Goal: Task Accomplishment & Management: Complete application form

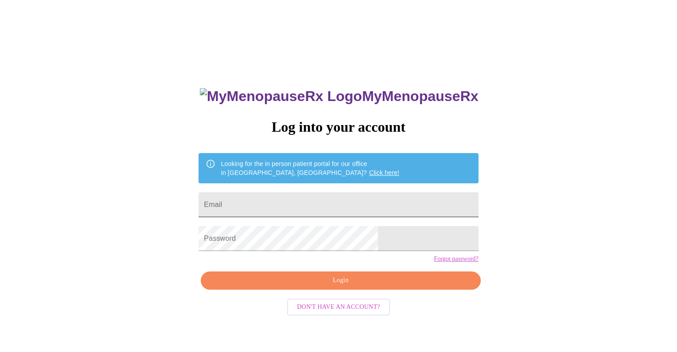
click at [301, 206] on input "Email" at bounding box center [339, 204] width 280 height 25
type input "kouryraynor@gmail.com"
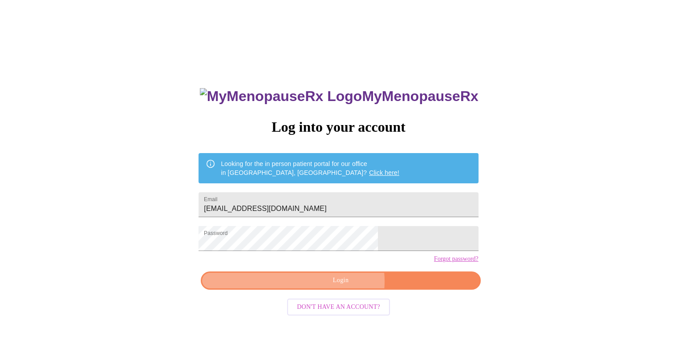
click at [343, 286] on span "Login" at bounding box center [340, 280] width 259 height 11
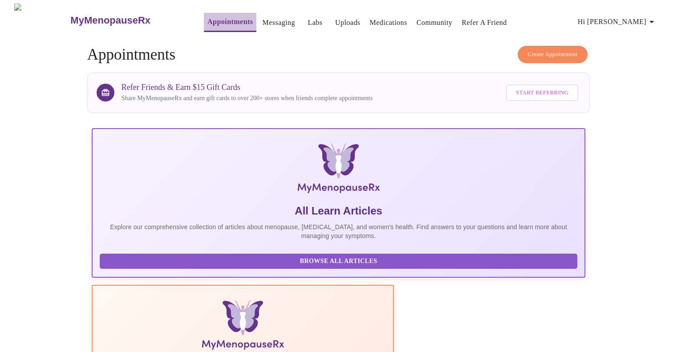
click at [208, 21] on link "Appointments" at bounding box center [230, 22] width 45 height 12
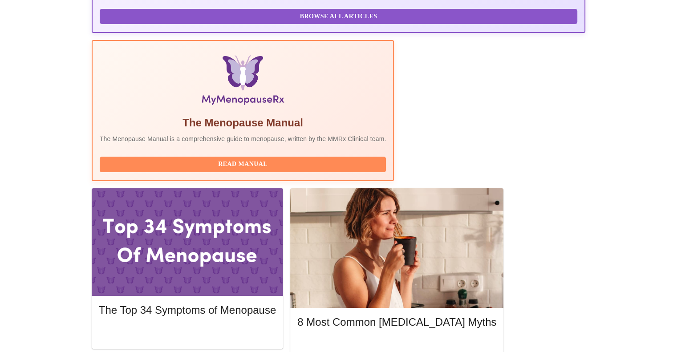
scroll to position [255, 0]
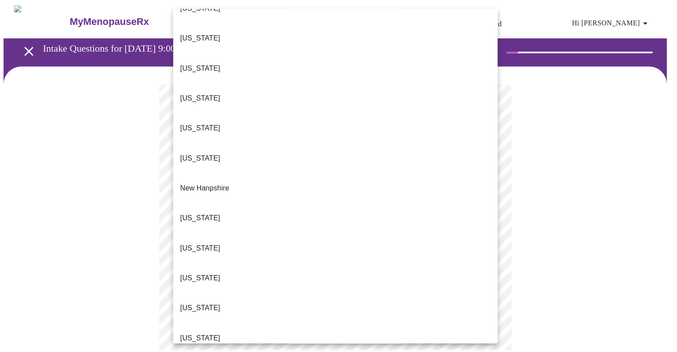
scroll to position [694, 0]
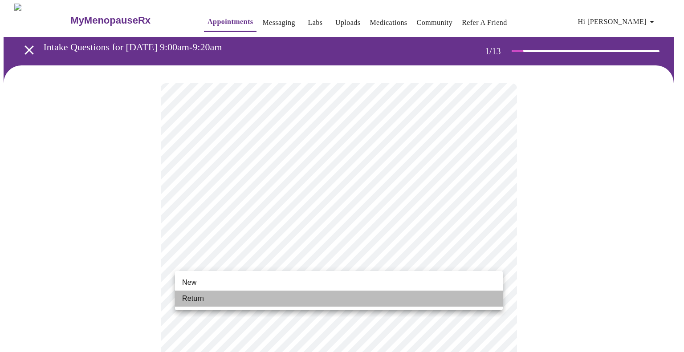
click at [280, 305] on li "Return" at bounding box center [339, 299] width 328 height 16
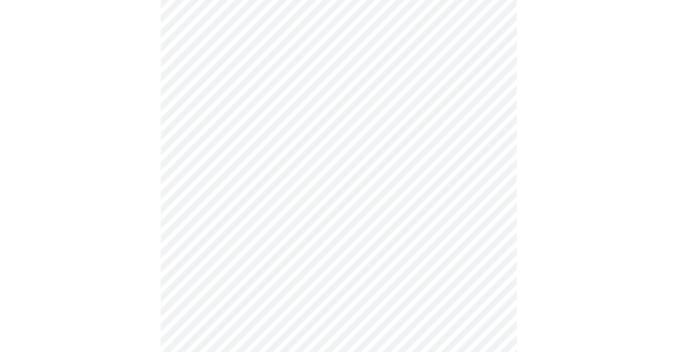
scroll to position [314, 0]
drag, startPoint x: 672, startPoint y: 154, endPoint x: 671, endPoint y: 148, distance: 6.3
click at [671, 148] on div at bounding box center [339, 118] width 670 height 733
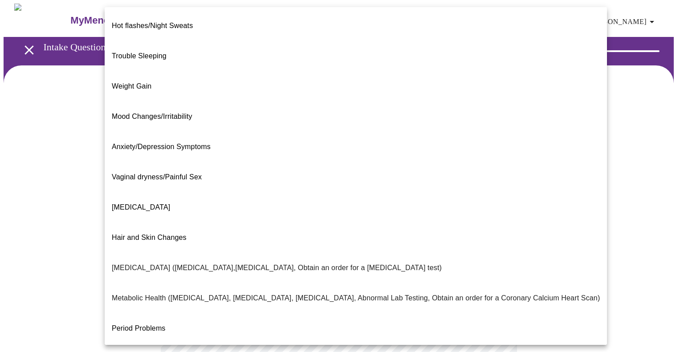
click at [494, 184] on body "MyMenopauseRx Appointments Messaging Labs Uploads Medications Community Refer a…" at bounding box center [342, 271] width 677 height 535
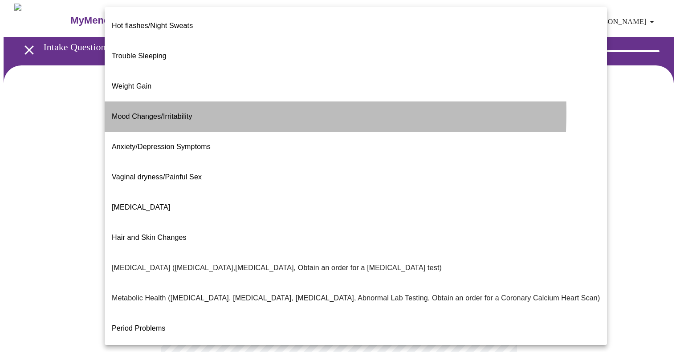
click at [143, 113] on span "Mood Changes/Irritability" at bounding box center [152, 117] width 81 height 8
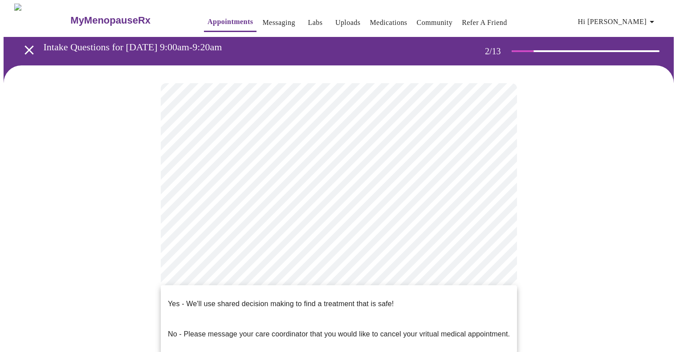
click at [495, 272] on body "MyMenopauseRx Appointments Messaging Labs Uploads Medications Community Refer a…" at bounding box center [342, 268] width 677 height 529
click at [411, 301] on li "Yes - We'll use shared decision making to find a treatment that is safe!" at bounding box center [339, 304] width 356 height 30
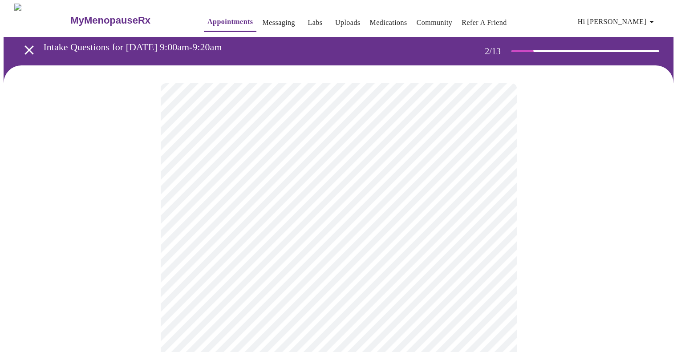
click at [493, 180] on body "MyMenopauseRx Appointments Messaging Labs Uploads Medications Community Refer a…" at bounding box center [339, 256] width 670 height 505
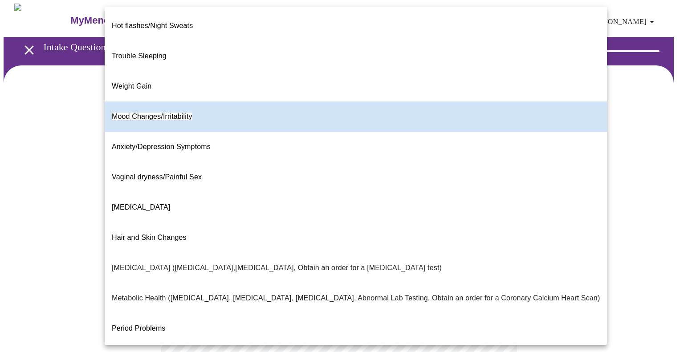
click at [37, 282] on div at bounding box center [342, 176] width 684 height 352
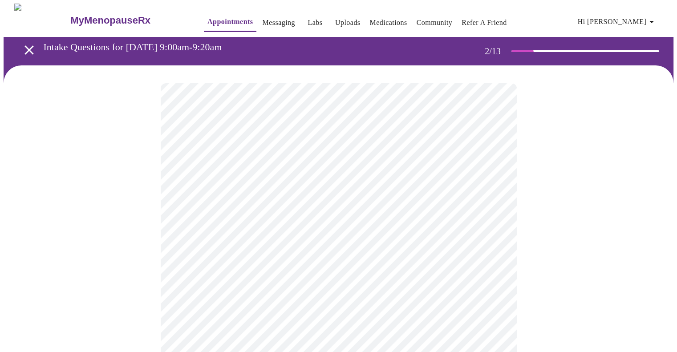
click at [103, 237] on div at bounding box center [339, 286] width 670 height 443
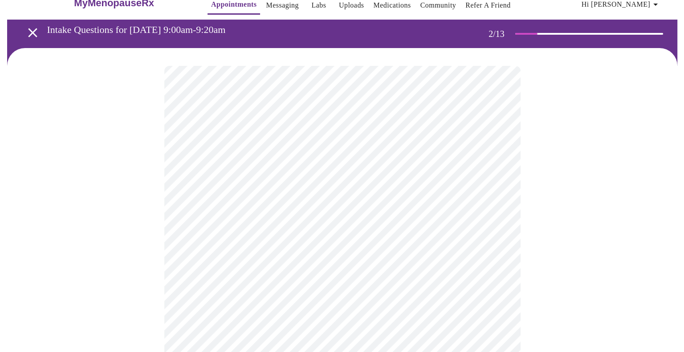
scroll to position [18, 0]
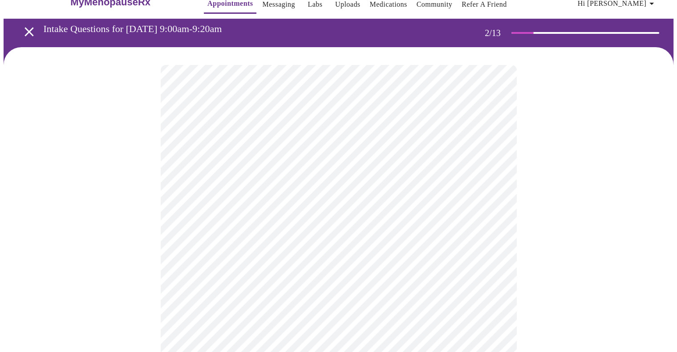
click at [218, 172] on body "MyMenopauseRx Appointments Messaging Labs Uploads Medications Community Refer a…" at bounding box center [339, 237] width 670 height 505
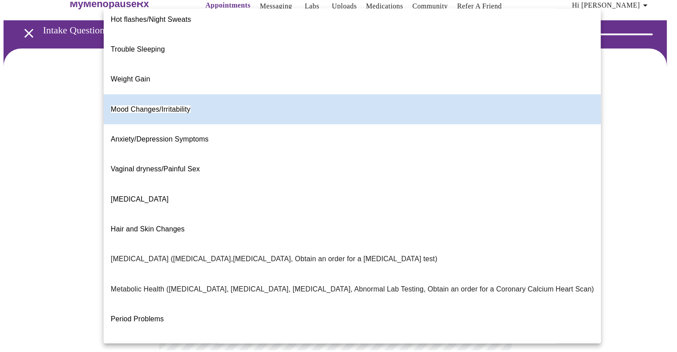
scroll to position [0, 0]
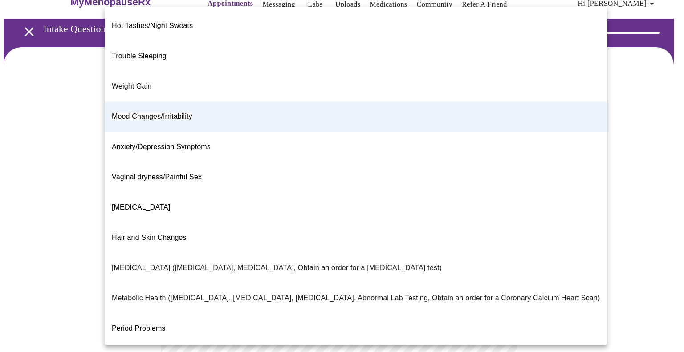
click at [651, 206] on div at bounding box center [342, 176] width 684 height 352
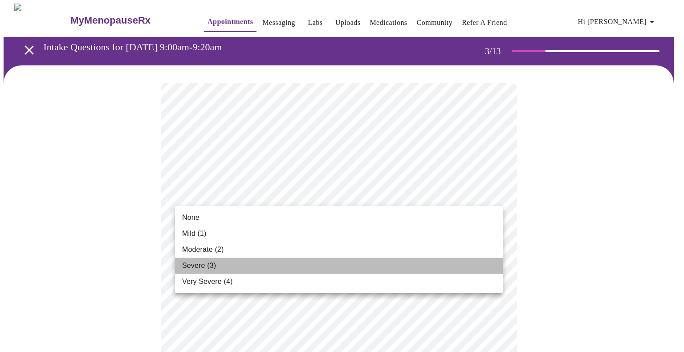
click at [401, 267] on li "Severe (3)" at bounding box center [339, 266] width 328 height 16
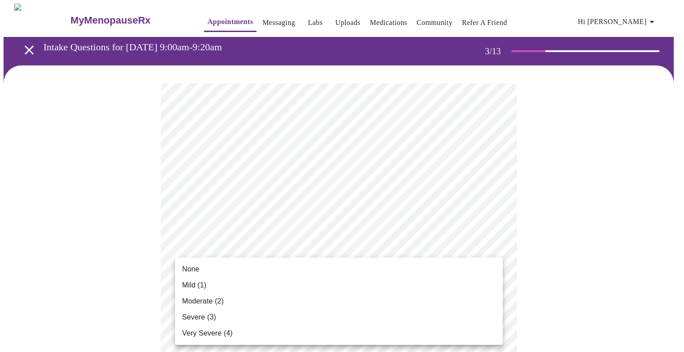
click at [495, 263] on li "None" at bounding box center [339, 269] width 328 height 16
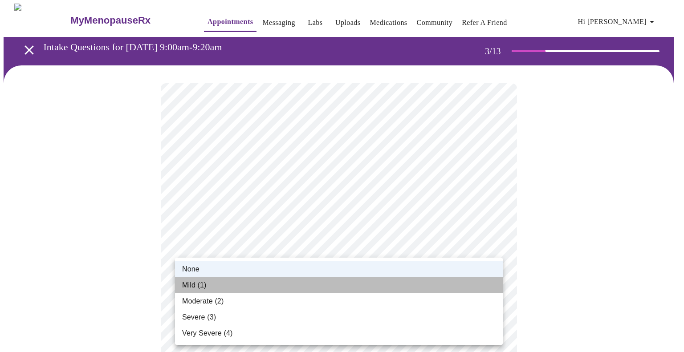
click at [228, 289] on li "Mild (1)" at bounding box center [339, 285] width 328 height 16
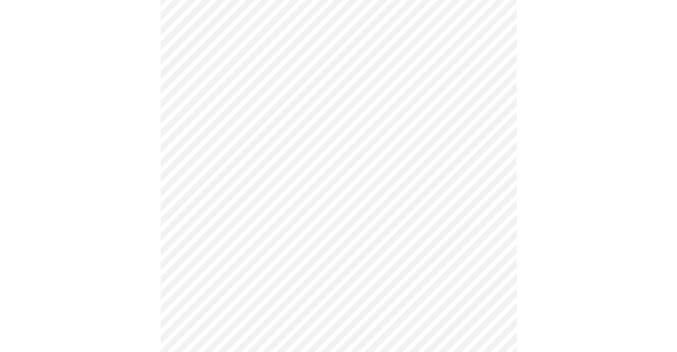
scroll to position [228, 0]
click at [494, 107] on body "MyMenopauseRx Appointments Messaging Labs Uploads Medications Community Refer a…" at bounding box center [339, 355] width 670 height 1159
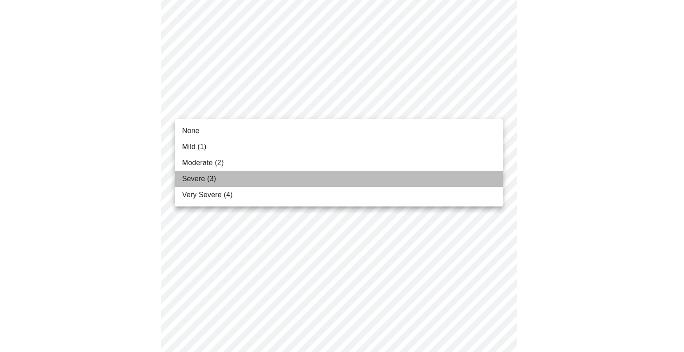
click at [389, 182] on li "Severe (3)" at bounding box center [339, 179] width 328 height 16
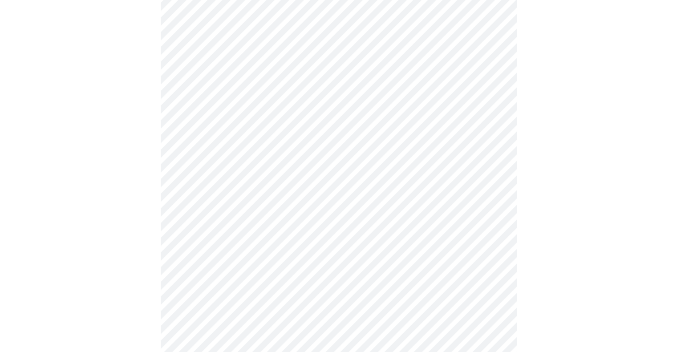
click at [493, 175] on body "MyMenopauseRx Appointments Messaging Labs Uploads Medications Community Refer a…" at bounding box center [339, 349] width 670 height 1147
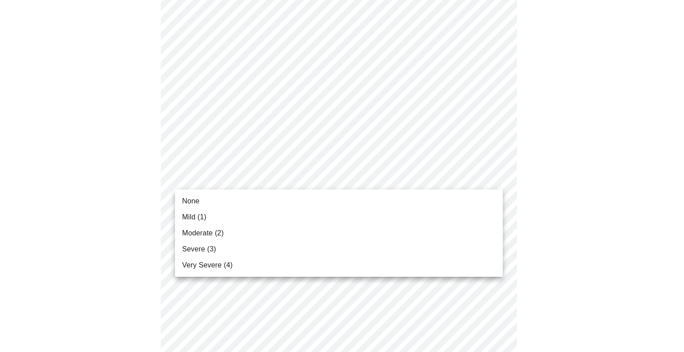
click at [493, 175] on div at bounding box center [342, 176] width 684 height 352
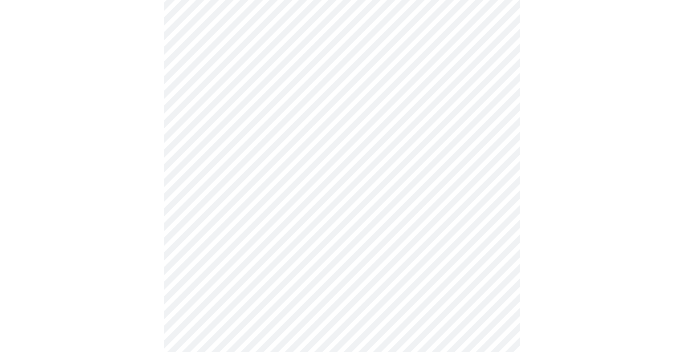
click at [493, 175] on body "MyMenopauseRx Appointments Messaging Labs Uploads Medications Community Refer a…" at bounding box center [342, 349] width 677 height 1147
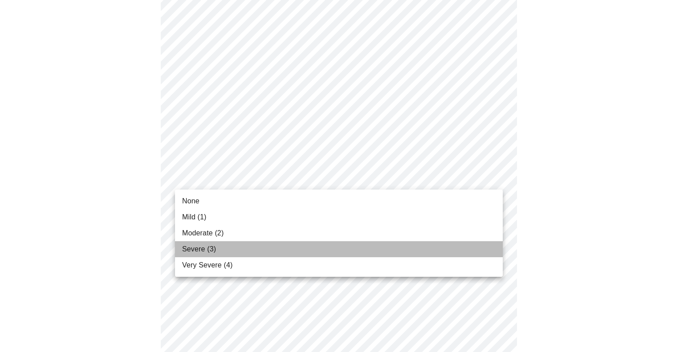
click at [233, 248] on li "Severe (3)" at bounding box center [339, 249] width 328 height 16
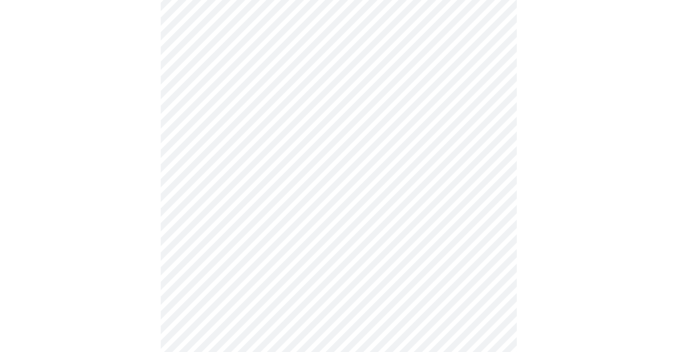
click at [397, 236] on body "MyMenopauseRx Appointments Messaging Labs Uploads Medications Community Refer a…" at bounding box center [339, 343] width 670 height 1134
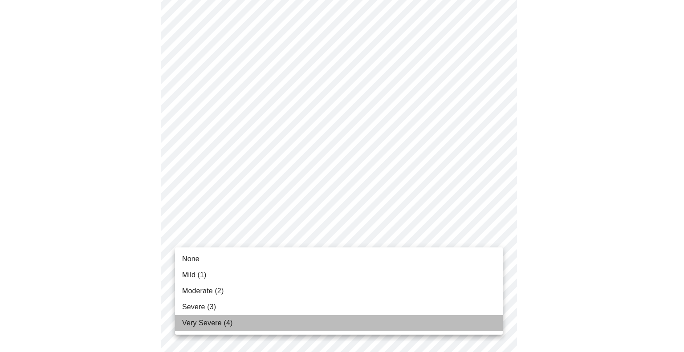
click at [219, 322] on span "Very Severe (4)" at bounding box center [207, 323] width 50 height 11
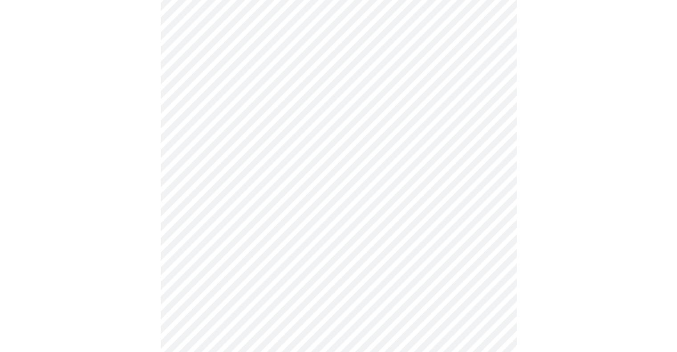
click at [314, 292] on body "MyMenopauseRx Appointments Messaging Labs Uploads Medications Community Refer a…" at bounding box center [339, 337] width 670 height 1122
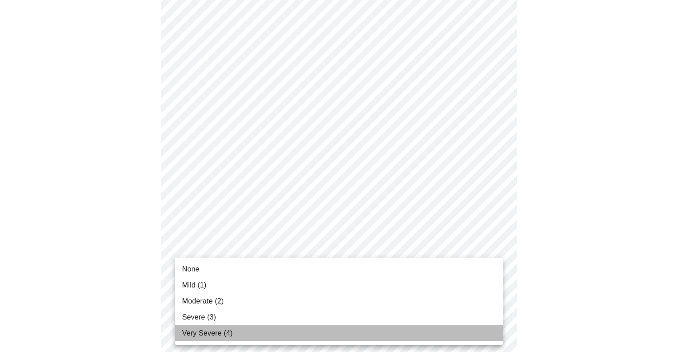
click at [226, 336] on span "Very Severe (4)" at bounding box center [207, 333] width 50 height 11
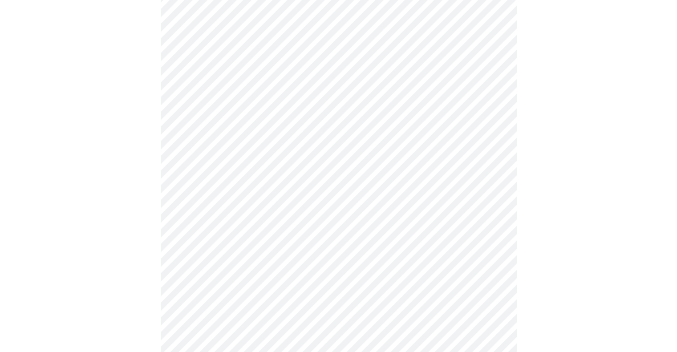
scroll to position [440, 0]
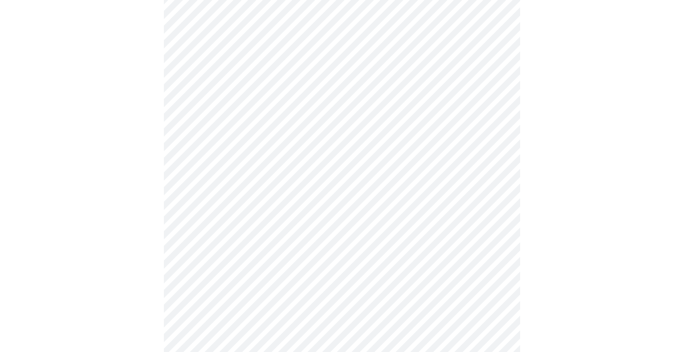
click at [500, 152] on body "MyMenopauseRx Appointments Messaging Labs Uploads Medications Community Refer a…" at bounding box center [342, 118] width 677 height 1109
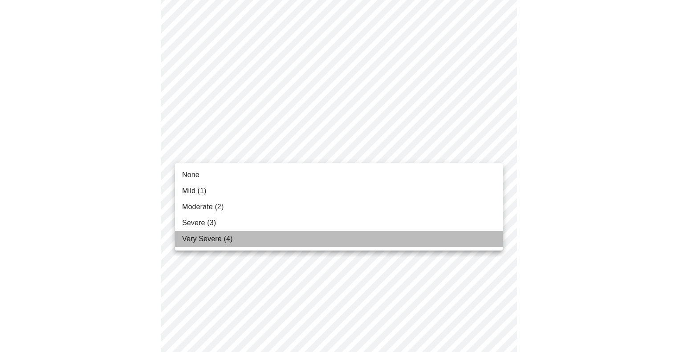
click at [249, 242] on li "Very Severe (4)" at bounding box center [339, 239] width 328 height 16
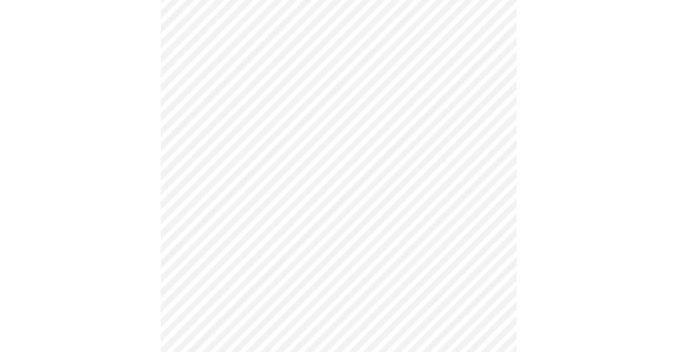
click at [495, 224] on body "MyMenopauseRx Appointments Messaging Labs Uploads Medications Community Refer a…" at bounding box center [339, 112] width 670 height 1097
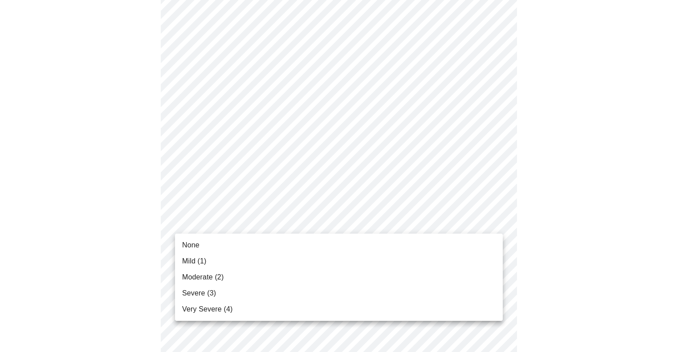
click at [234, 244] on li "None" at bounding box center [339, 245] width 328 height 16
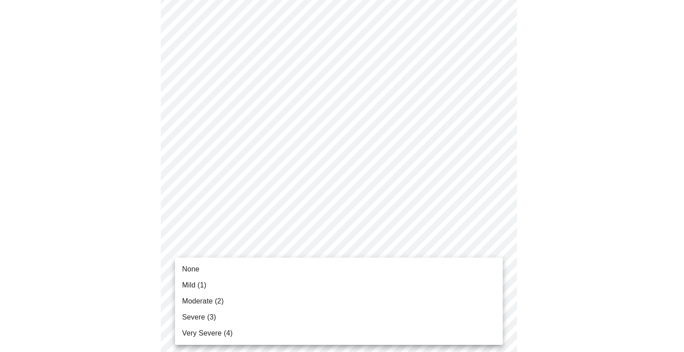
click at [371, 293] on body "MyMenopauseRx Appointments Messaging Labs Uploads Medications Community Refer a…" at bounding box center [342, 106] width 677 height 1084
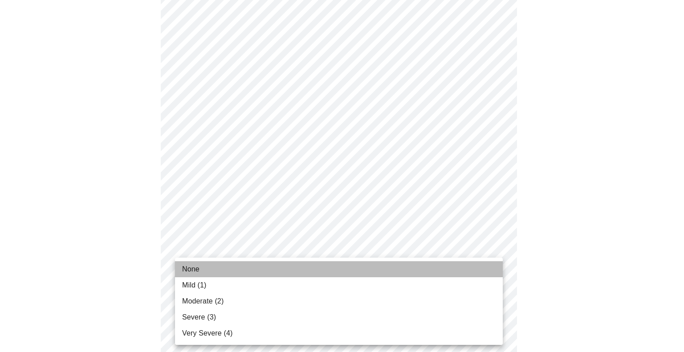
click at [210, 272] on li "None" at bounding box center [339, 269] width 328 height 16
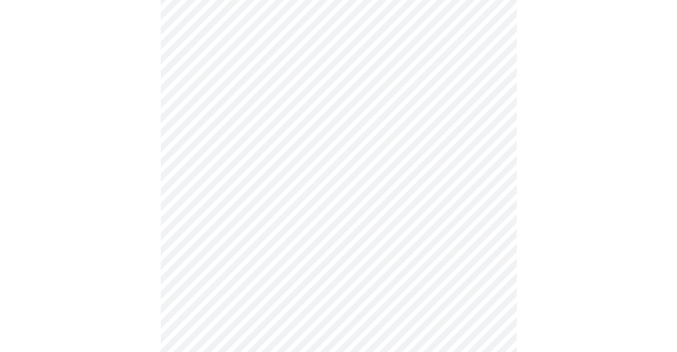
scroll to position [614, 0]
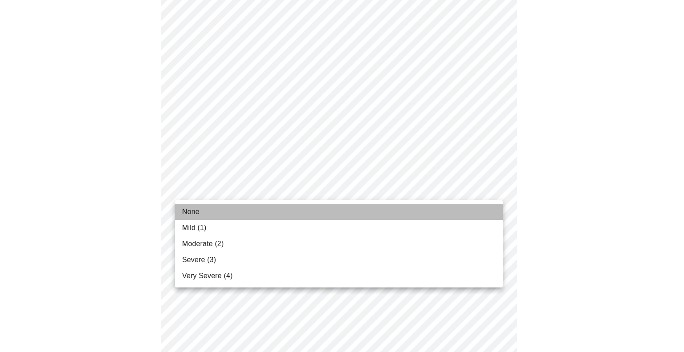
click at [242, 214] on li "None" at bounding box center [339, 212] width 328 height 16
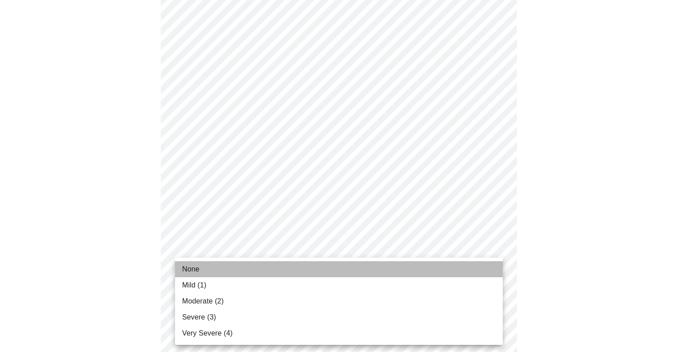
click at [205, 269] on li "None" at bounding box center [339, 269] width 328 height 16
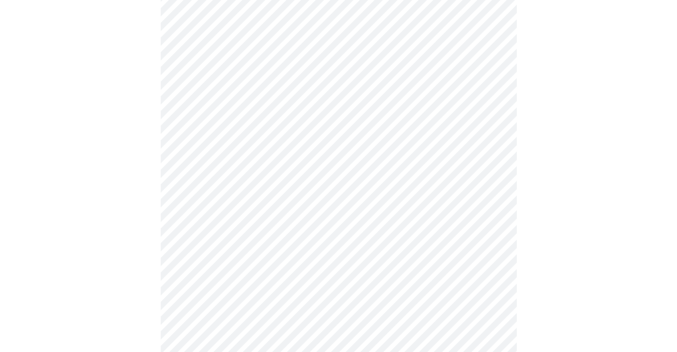
scroll to position [219, 0]
click at [547, 155] on div at bounding box center [339, 339] width 670 height 985
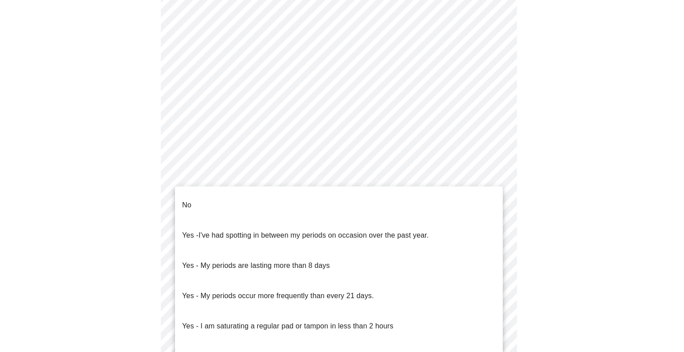
click at [216, 171] on body "MyMenopauseRx Appointments Messaging Labs Uploads Medications Community Refer a…" at bounding box center [342, 75] width 677 height 878
click at [216, 351] on p "Yes - I had bleeding or spotting (even a tinge) after going 12 months without a…" at bounding box center [318, 356] width 273 height 11
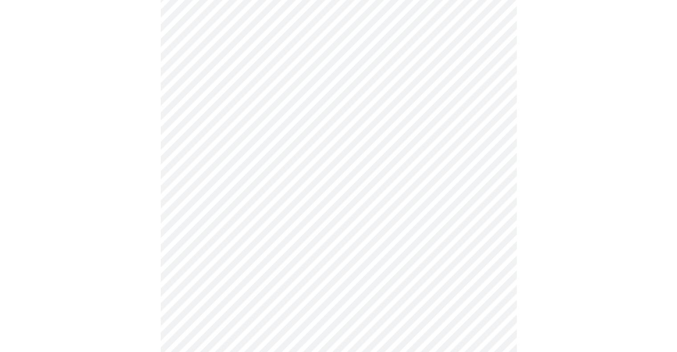
click at [406, 242] on body "MyMenopauseRx Appointments Messaging Labs Uploads Medications Community Refer a…" at bounding box center [339, 72] width 670 height 873
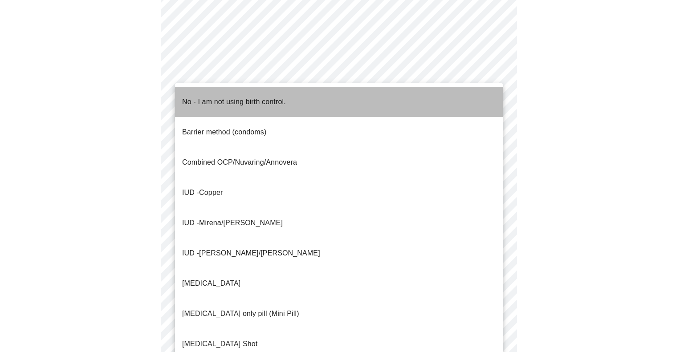
click at [293, 101] on li "No - I am not using birth control." at bounding box center [339, 102] width 328 height 30
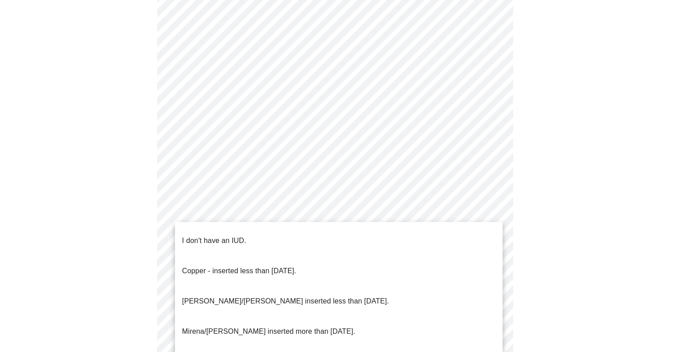
click at [493, 309] on body "MyMenopauseRx Appointments Messaging Labs Uploads Medications Community Refer a…" at bounding box center [339, 69] width 670 height 867
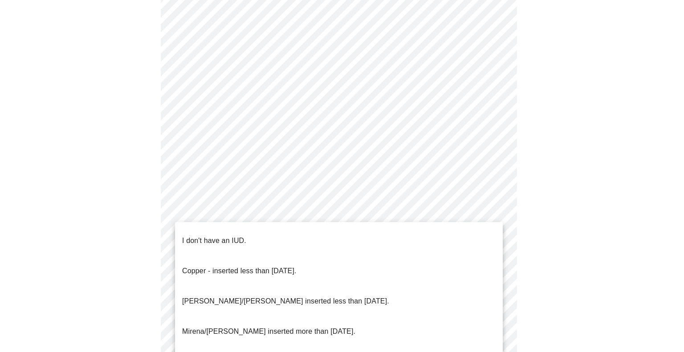
click at [366, 244] on li "I don't have an IUD." at bounding box center [339, 241] width 328 height 30
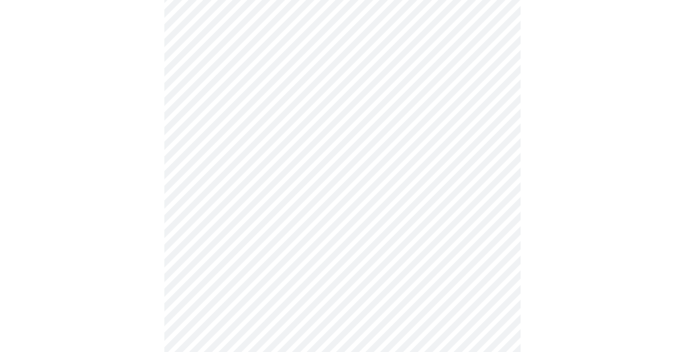
scroll to position [509, 0]
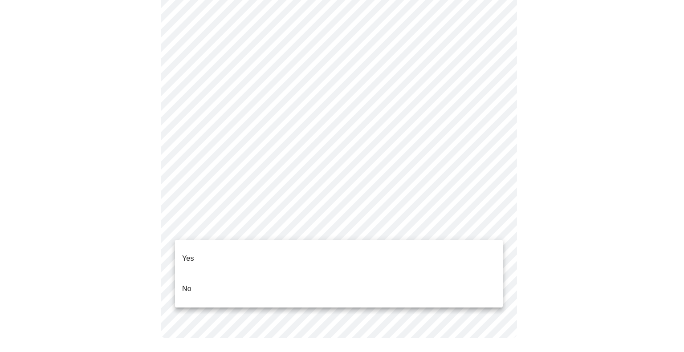
click at [333, 282] on li "No" at bounding box center [339, 289] width 328 height 30
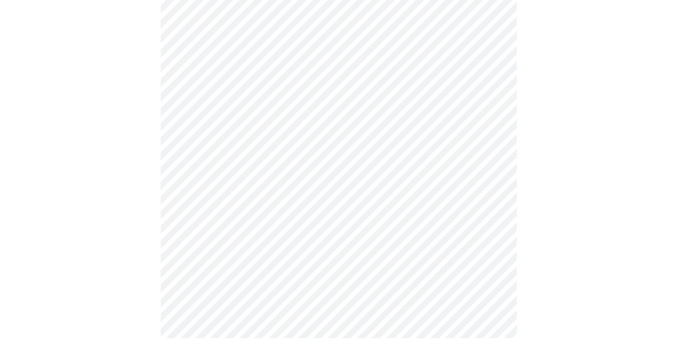
scroll to position [0, 0]
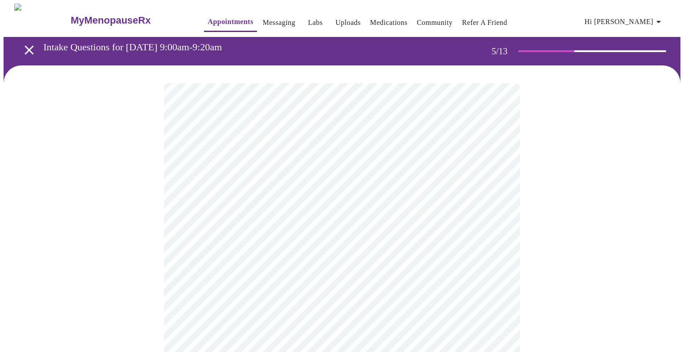
click at [493, 236] on body "MyMenopauseRx Appointments Messaging Labs Uploads Medications Community Refer a…" at bounding box center [342, 333] width 677 height 658
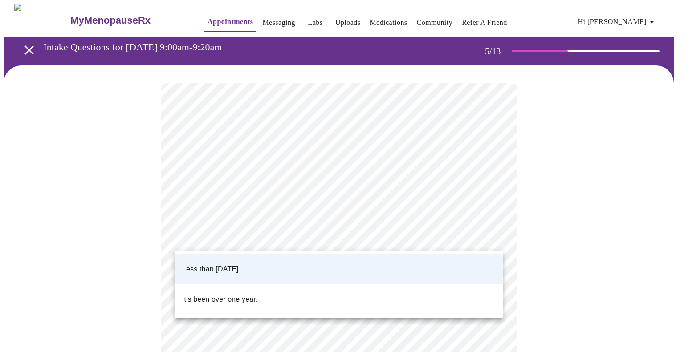
click at [493, 236] on div at bounding box center [342, 176] width 684 height 352
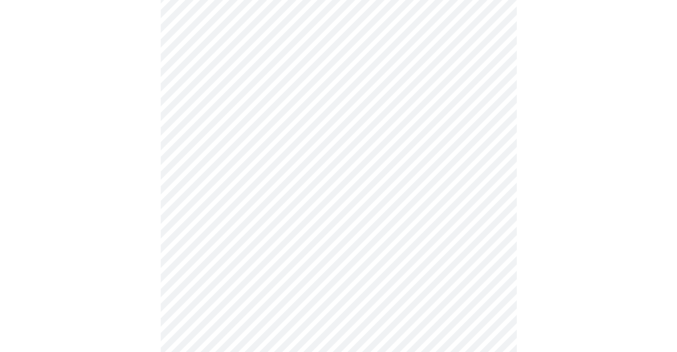
scroll to position [177, 0]
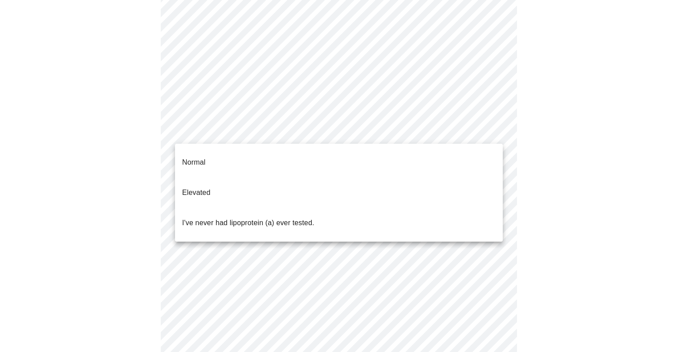
click at [497, 133] on body "MyMenopauseRx Appointments Messaging Labs Uploads Medications Community Refer a…" at bounding box center [342, 155] width 677 height 658
click at [364, 208] on li "I've never had lipoprotein (a) ever tested." at bounding box center [339, 223] width 328 height 30
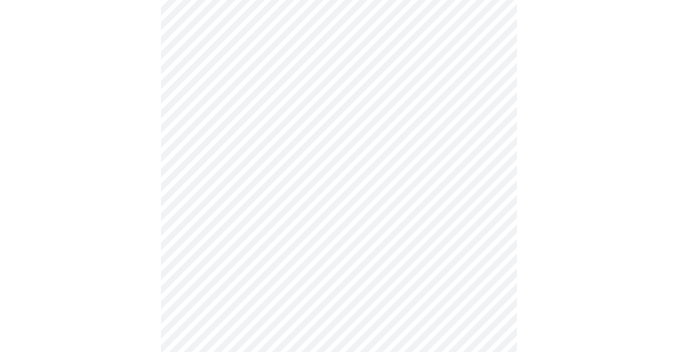
scroll to position [2333, 0]
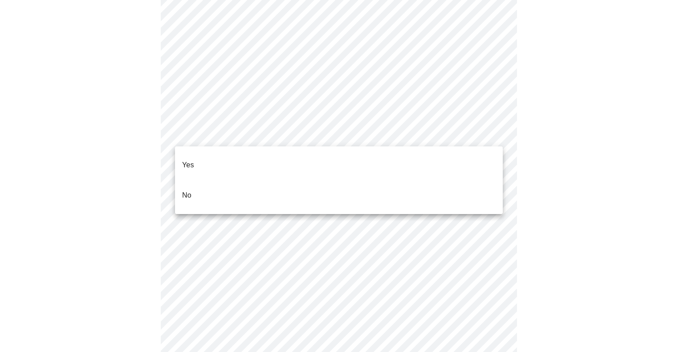
click at [345, 183] on li "No" at bounding box center [339, 195] width 328 height 30
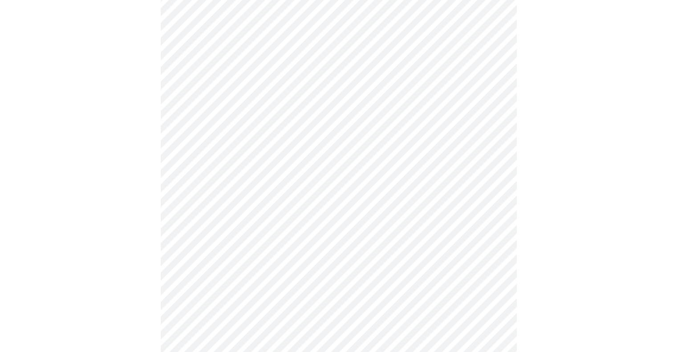
scroll to position [769, 0]
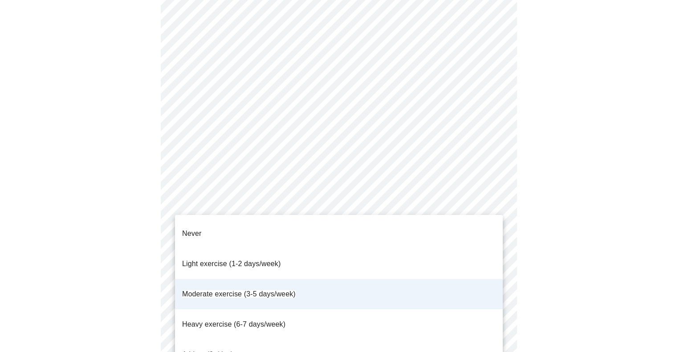
click at [578, 185] on div at bounding box center [342, 176] width 684 height 352
click at [590, 170] on div at bounding box center [342, 176] width 684 height 352
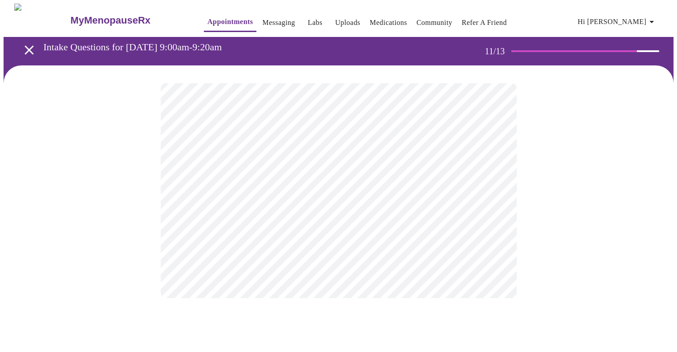
scroll to position [0, 0]
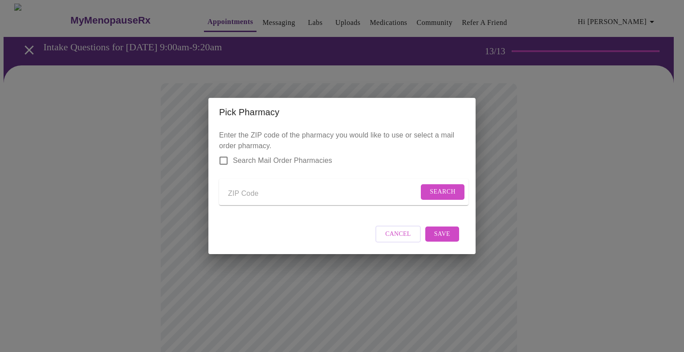
click at [236, 197] on input "Send a message to your care team" at bounding box center [323, 194] width 191 height 14
type input "19063"
click at [436, 188] on span "Search" at bounding box center [443, 192] width 26 height 11
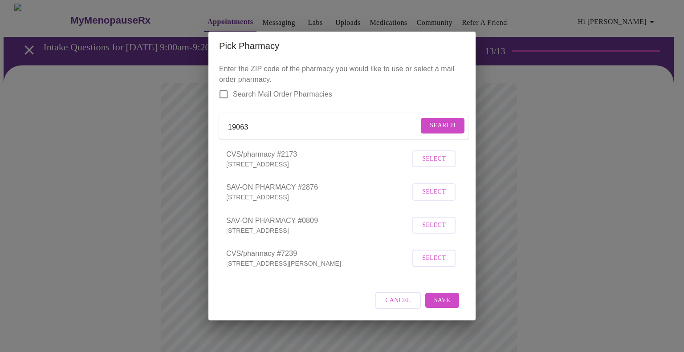
drag, startPoint x: 305, startPoint y: 41, endPoint x: 312, endPoint y: 42, distance: 6.4
click at [312, 42] on h2 "Pick Pharmacy" at bounding box center [342, 46] width 246 height 14
click at [396, 305] on span "Cancel" at bounding box center [398, 300] width 26 height 11
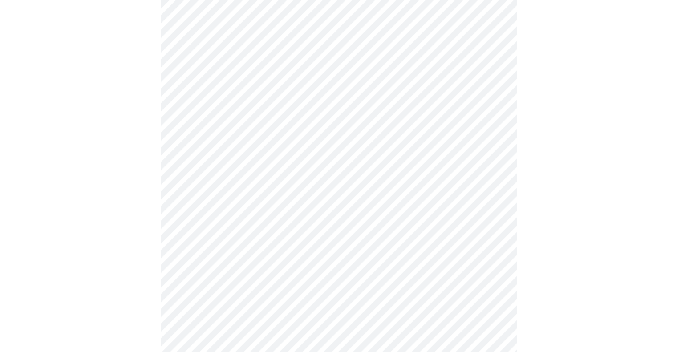
scroll to position [625, 0]
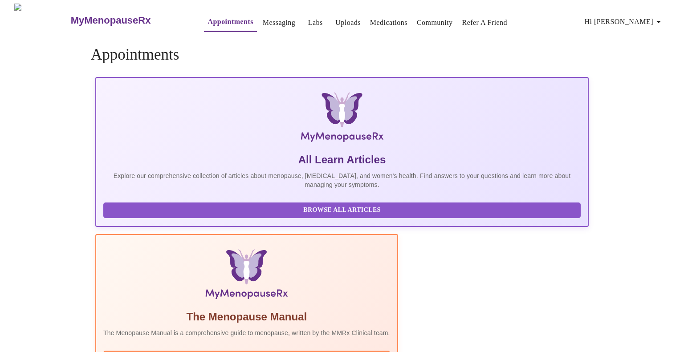
drag, startPoint x: 681, startPoint y: 253, endPoint x: 684, endPoint y: 358, distance: 104.7
